Goal: Transaction & Acquisition: Book appointment/travel/reservation

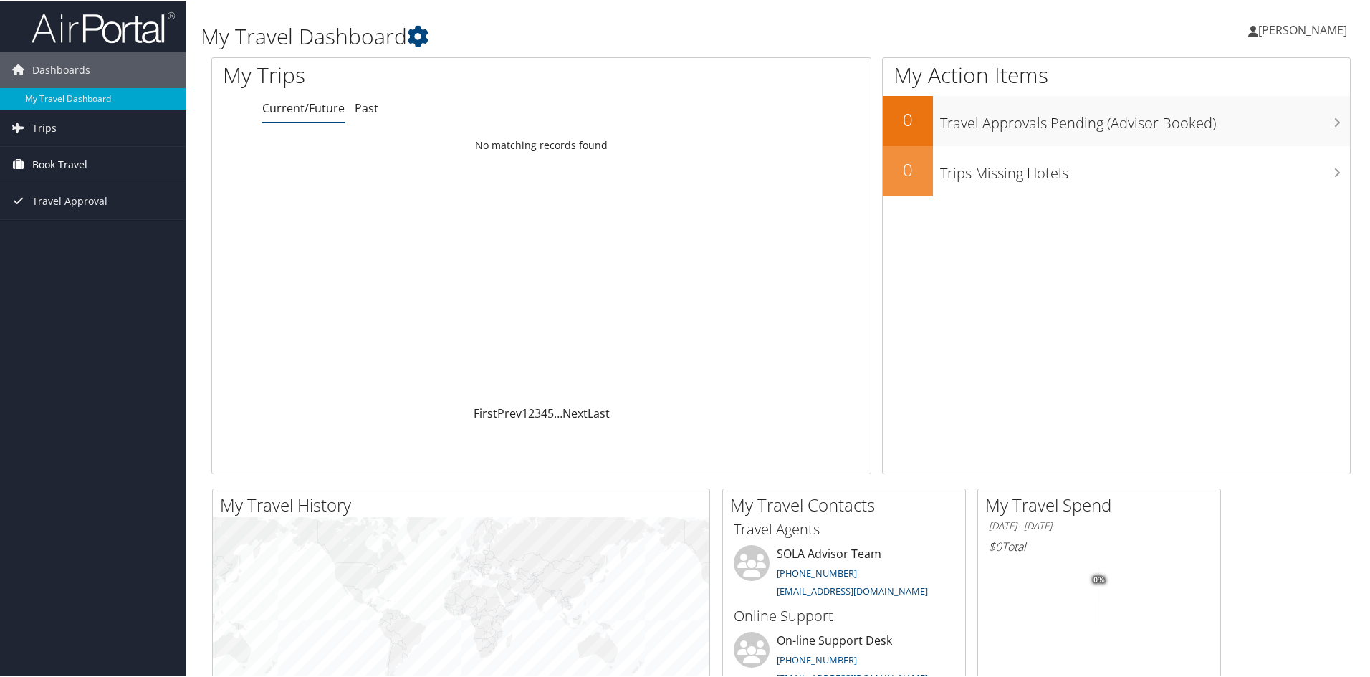
click at [65, 156] on span "Book Travel" at bounding box center [59, 163] width 55 height 36
click at [65, 214] on link "Book/Manage Online Trips" at bounding box center [93, 213] width 186 height 21
